Goal: Find specific page/section: Find specific page/section

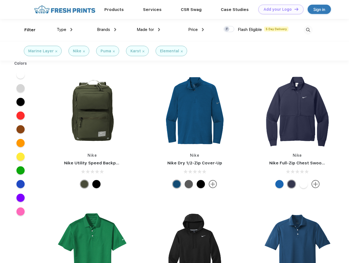
click at [279, 9] on link "Add your Logo Design Tool" at bounding box center [281, 10] width 45 height 10
click at [0, 0] on div "Design Tool" at bounding box center [0, 0] width 0 height 0
click at [294, 9] on link "Add your Logo Design Tool" at bounding box center [281, 10] width 45 height 10
click at [26, 30] on div "Filter" at bounding box center [29, 30] width 11 height 6
click at [65, 30] on span "Type" at bounding box center [62, 29] width 10 height 5
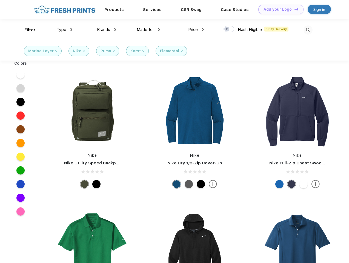
click at [107, 30] on span "Brands" at bounding box center [103, 29] width 13 height 5
click at [149, 30] on span "Made for" at bounding box center [145, 29] width 17 height 5
click at [196, 30] on span "Price" at bounding box center [193, 29] width 10 height 5
click at [229, 29] on div at bounding box center [229, 29] width 11 height 6
click at [227, 29] on input "checkbox" at bounding box center [226, 28] width 4 height 4
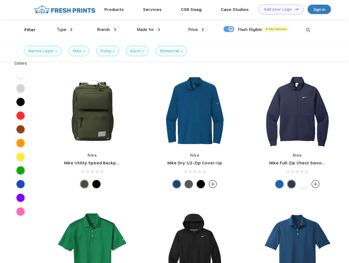
click at [308, 30] on img at bounding box center [308, 29] width 9 height 9
